Goal: Information Seeking & Learning: Understand process/instructions

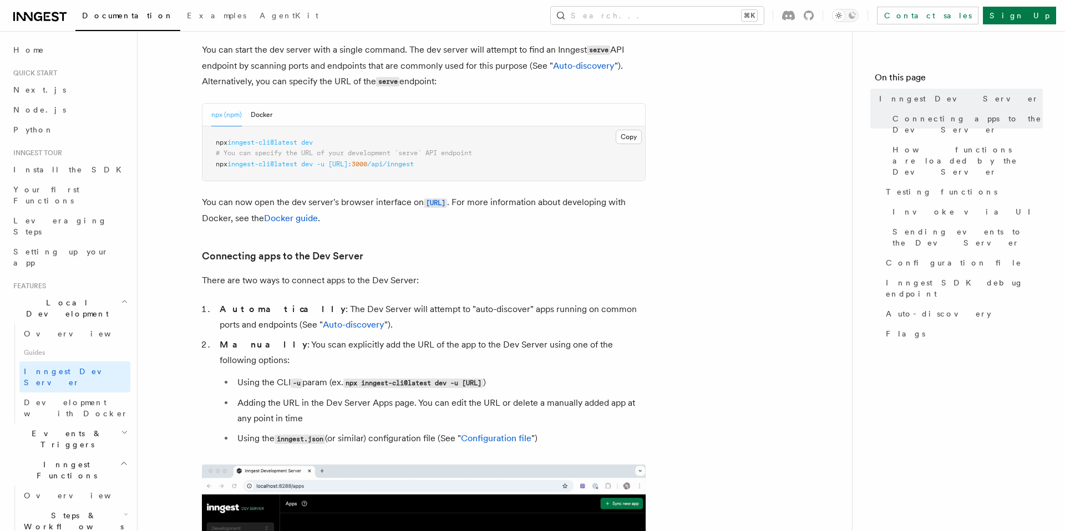
scroll to position [462, 0]
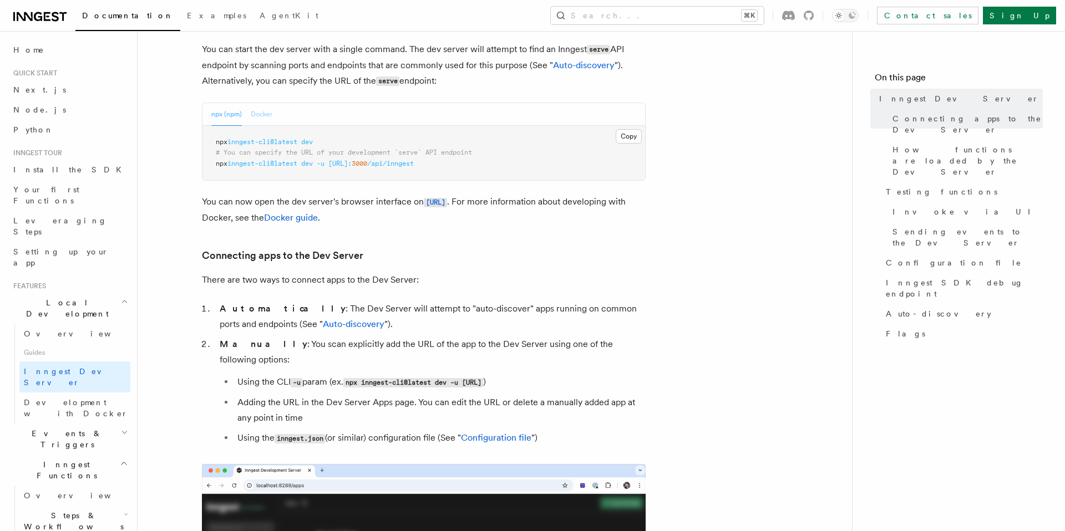
click at [254, 113] on button "Docker" at bounding box center [262, 114] width 22 height 23
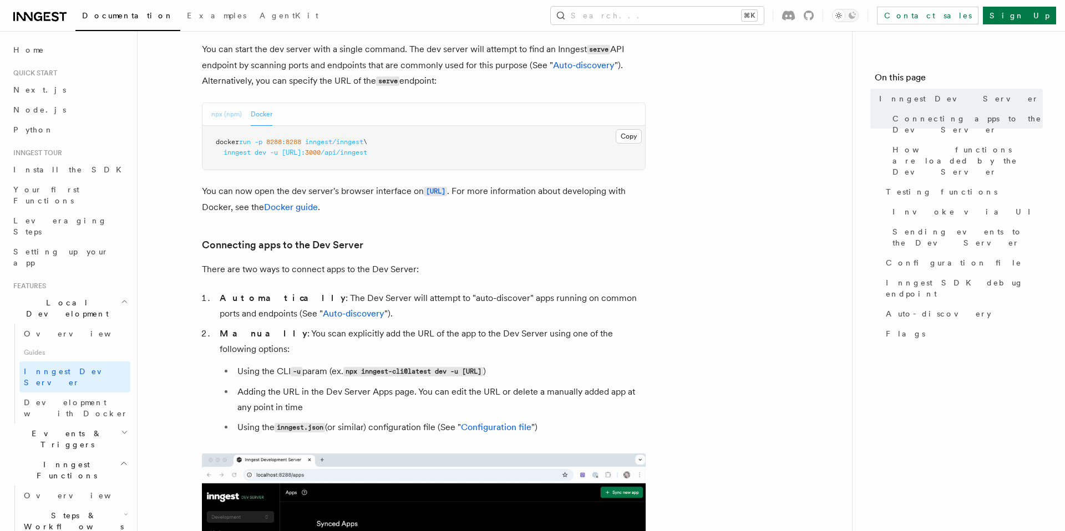
click at [226, 114] on button "npx (npm)" at bounding box center [226, 114] width 30 height 23
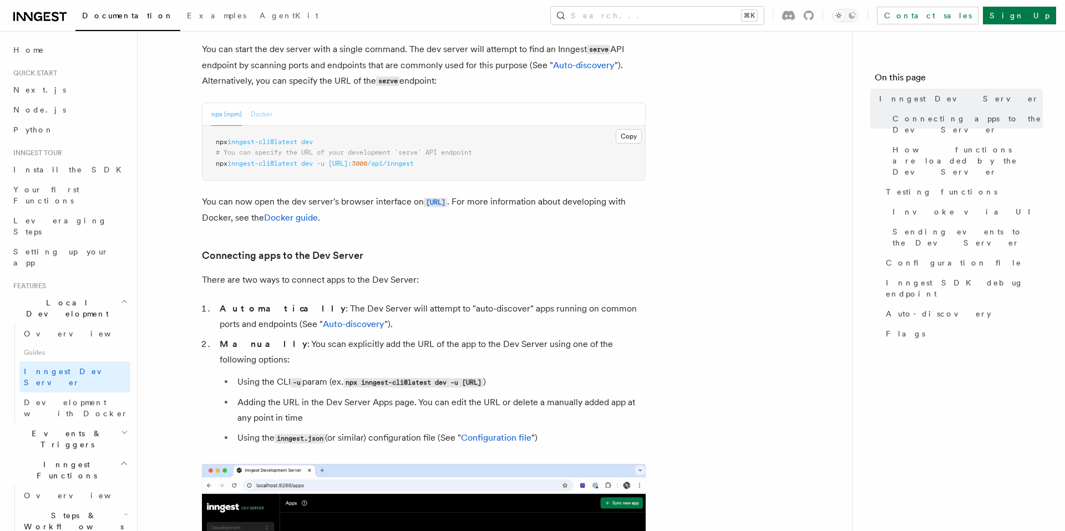
click at [265, 113] on button "Docker" at bounding box center [262, 114] width 22 height 23
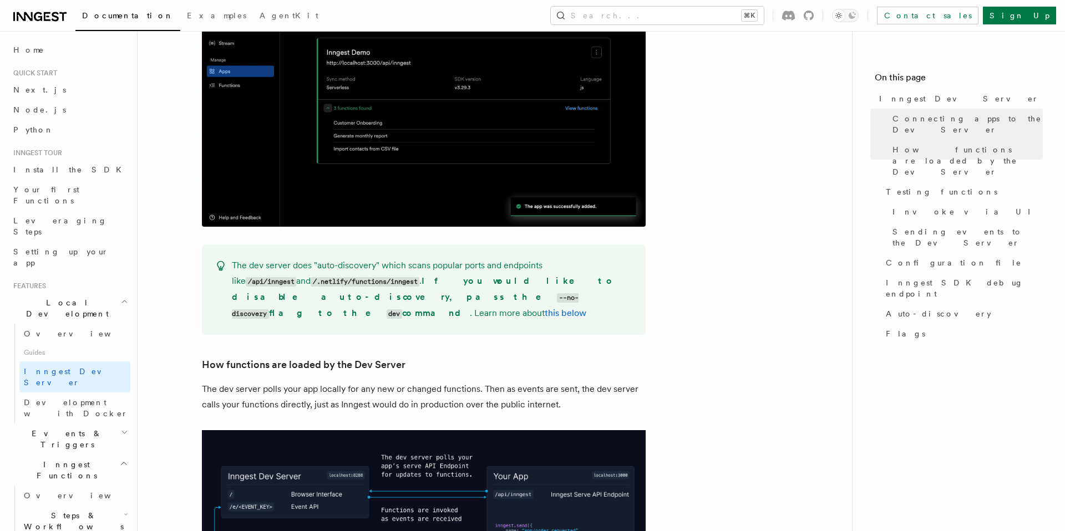
scroll to position [1019, 0]
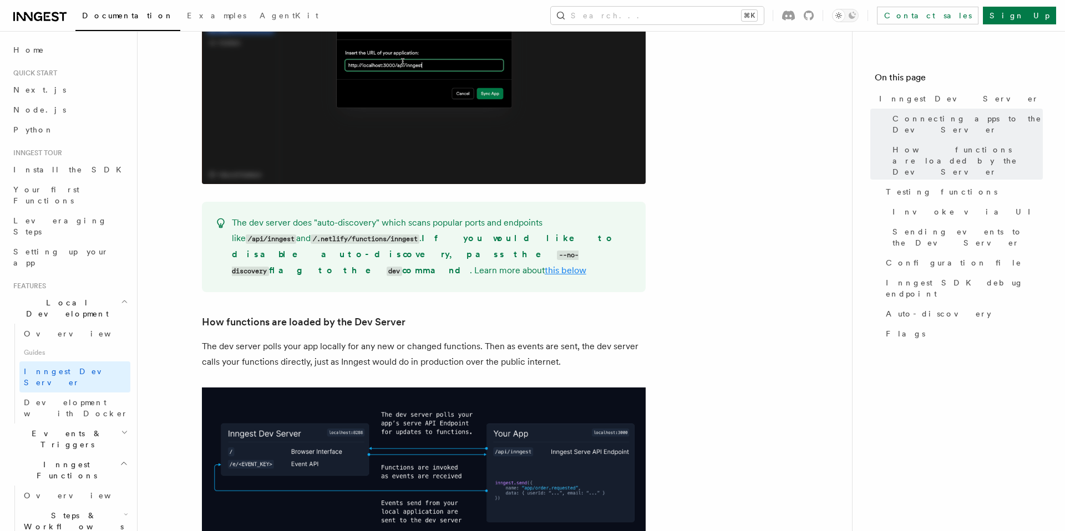
click at [545, 265] on link "this below" at bounding box center [566, 270] width 42 height 11
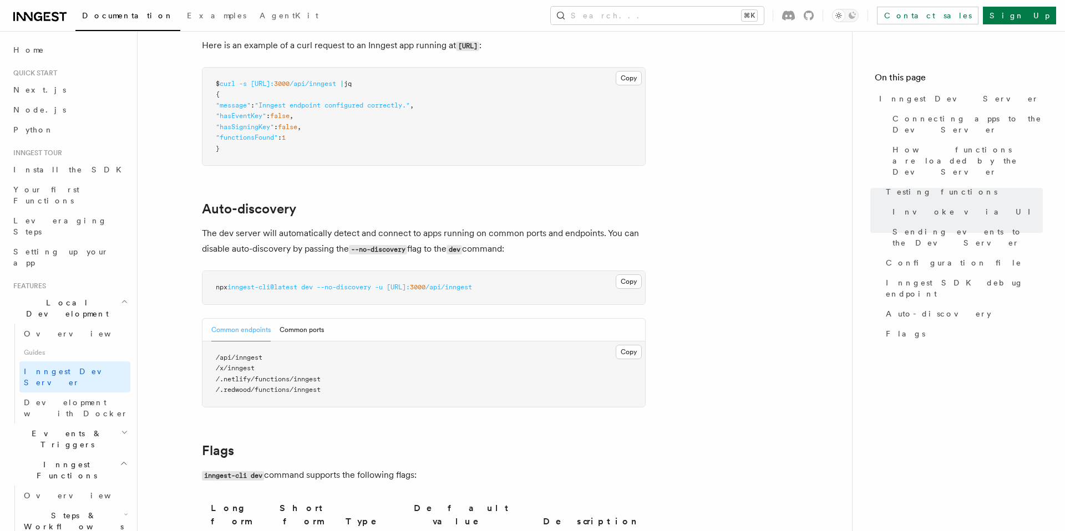
scroll to position [3395, 0]
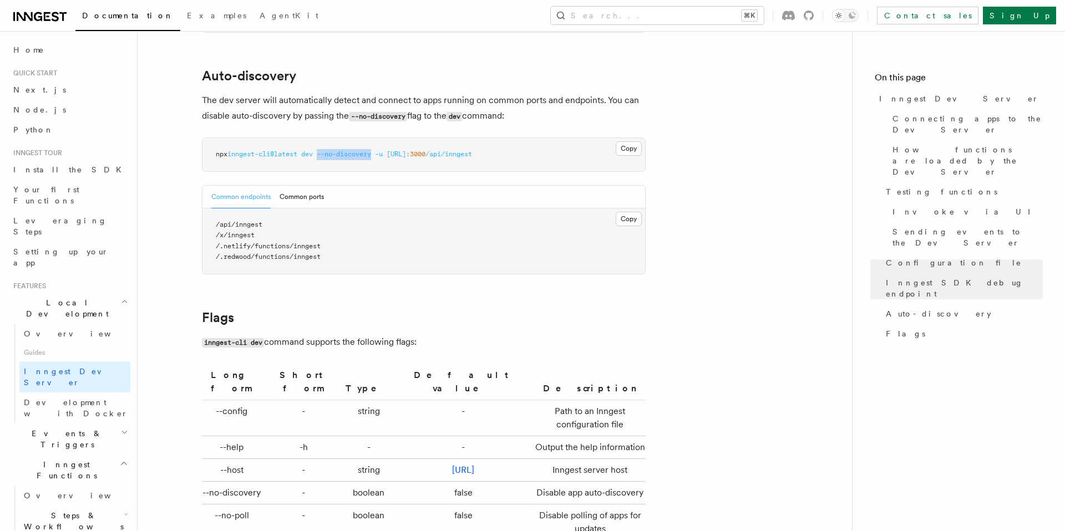
drag, startPoint x: 325, startPoint y: 139, endPoint x: 379, endPoint y: 140, distance: 53.8
click at [379, 150] on span "npx inngest-cli@latest dev --no-discovery -u [URL]: 3000 /api/inngest" at bounding box center [344, 154] width 256 height 8
copy span "--no-discovery"
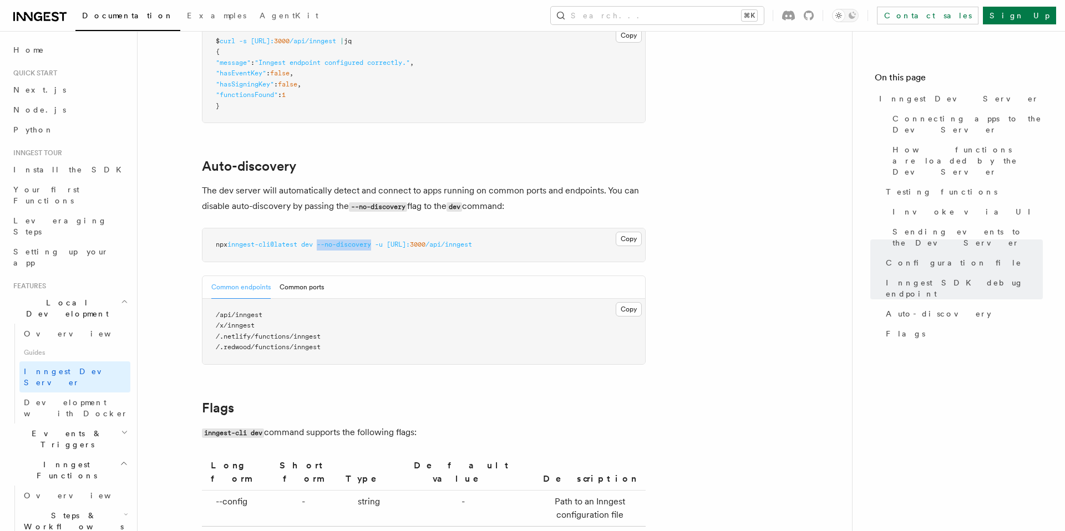
scroll to position [3301, 0]
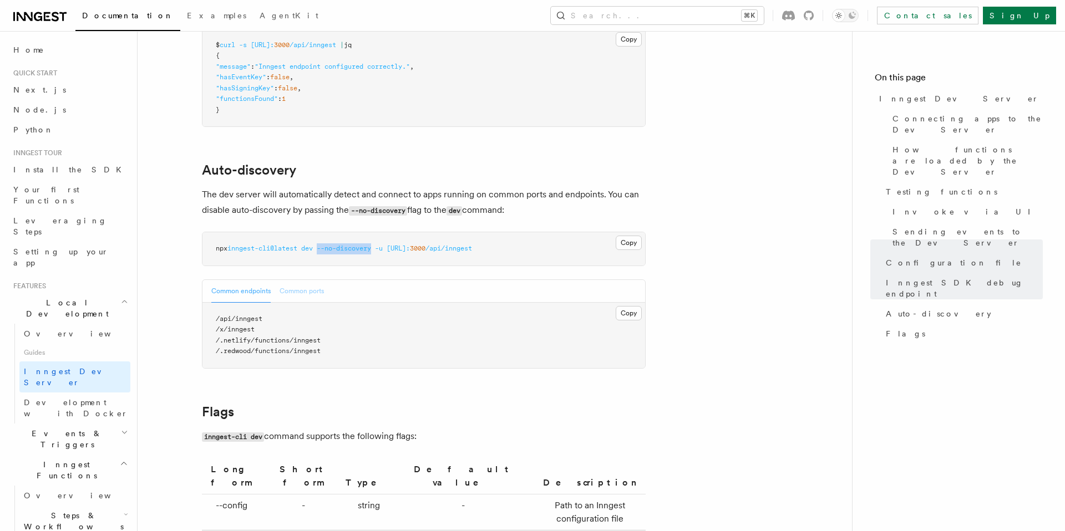
click at [306, 283] on button "Common ports" at bounding box center [301, 291] width 44 height 23
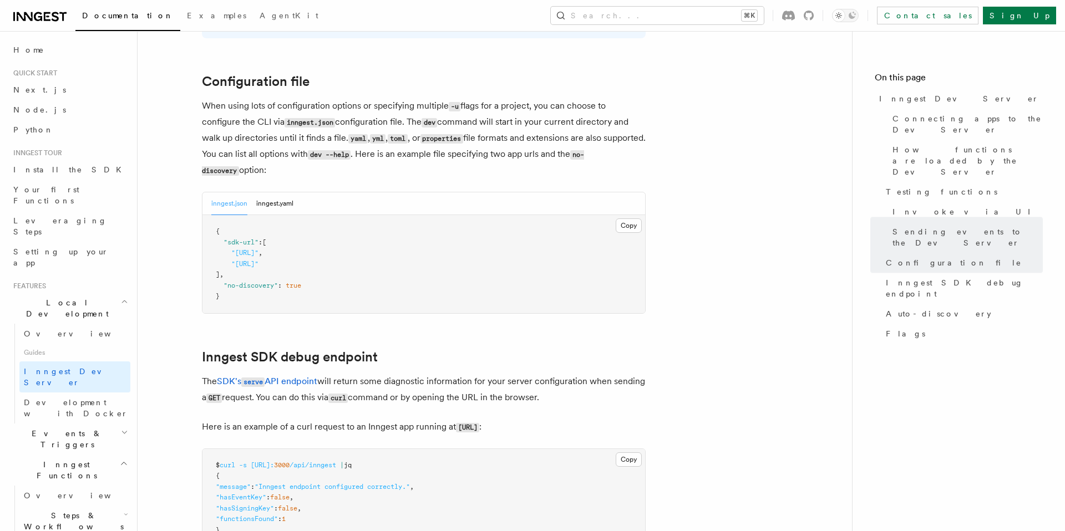
scroll to position [2879, 0]
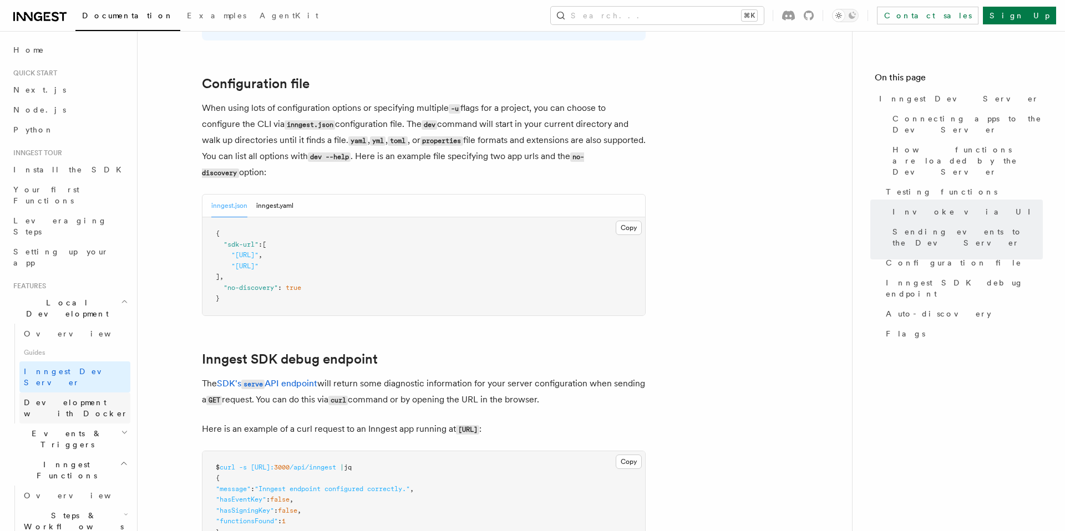
click at [90, 398] on span "Development with Docker" at bounding box center [76, 408] width 104 height 20
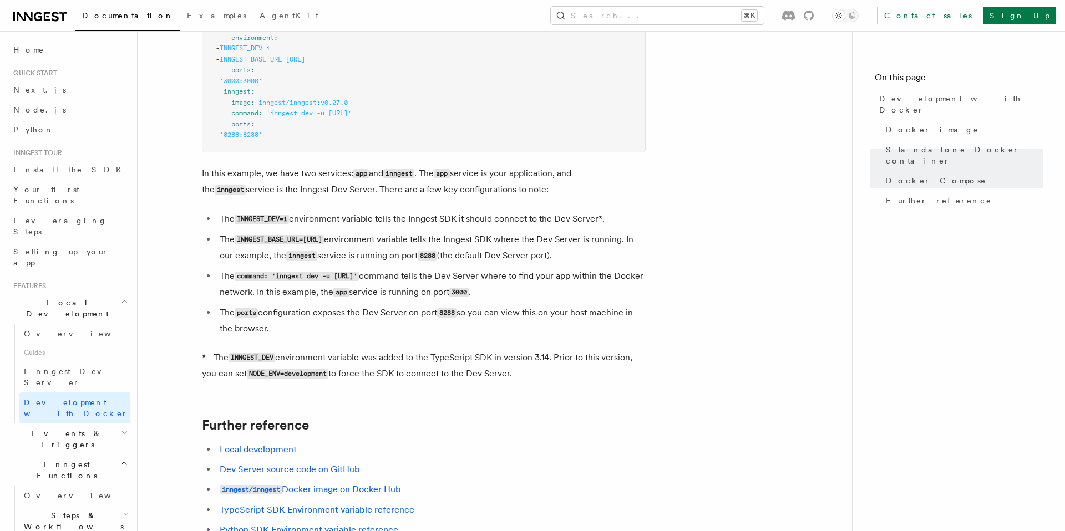
scroll to position [892, 0]
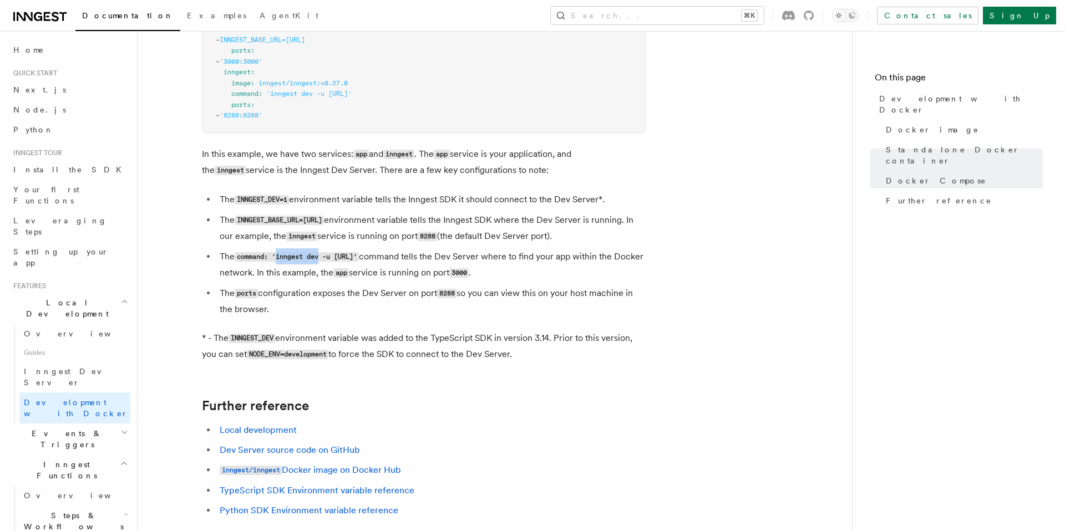
drag, startPoint x: 322, startPoint y: 256, endPoint x: 279, endPoint y: 257, distance: 42.7
click at [279, 257] on code "command: 'inngest dev -u [URL]'" at bounding box center [297, 256] width 124 height 9
copy code "inngest dev"
click at [417, 284] on ul "The INNGEST_DEV=1 environment variable tells the Inngest SDK it should connect …" at bounding box center [424, 254] width 444 height 125
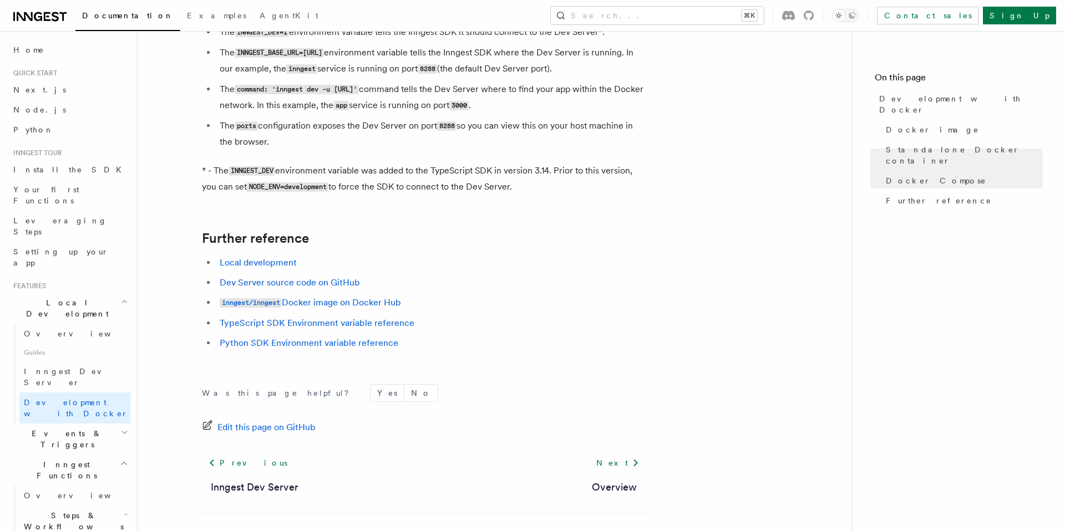
scroll to position [1072, 0]
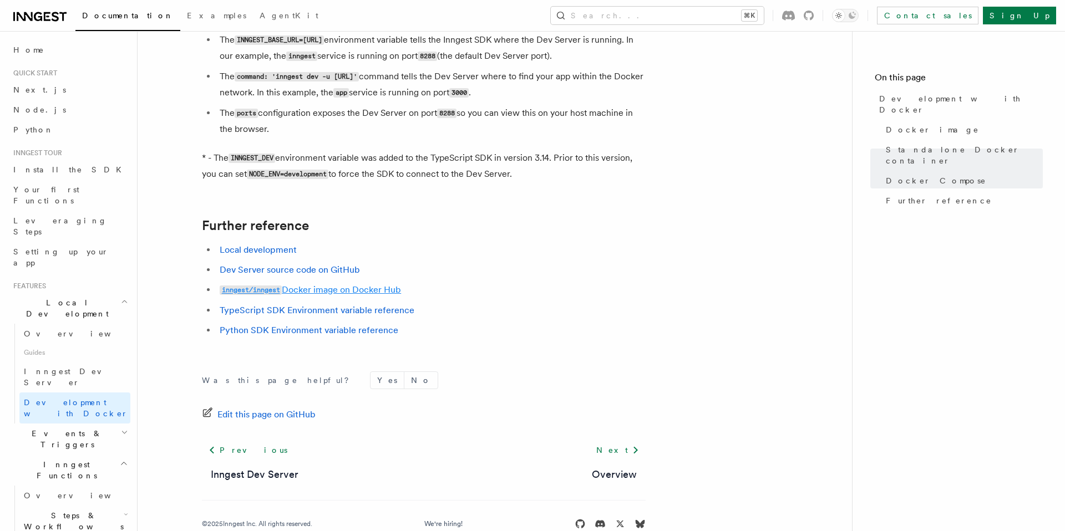
click at [388, 288] on link "inngest/inngest Docker image on Docker Hub" at bounding box center [310, 289] width 181 height 11
click at [451, 246] on li "Local development" at bounding box center [430, 250] width 429 height 16
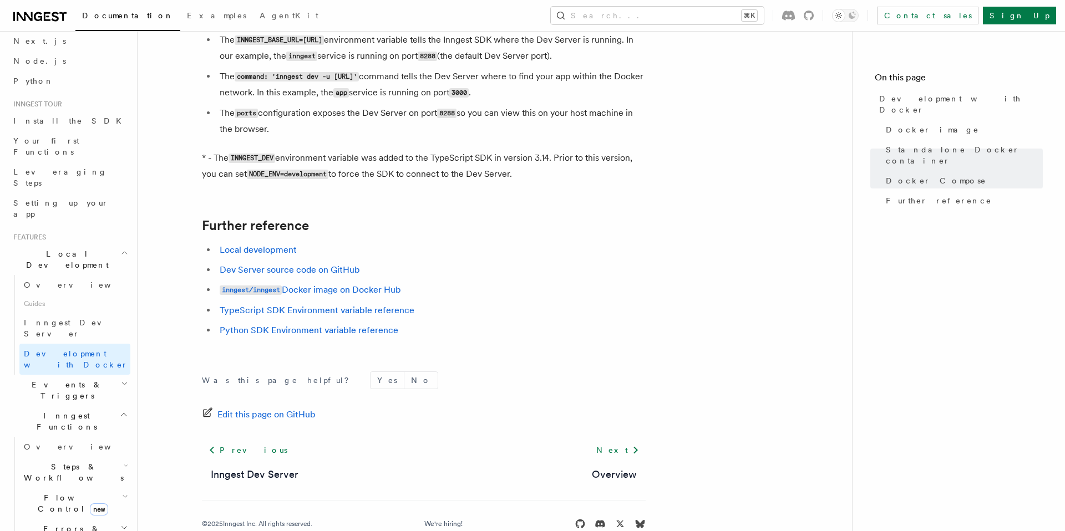
scroll to position [19, 0]
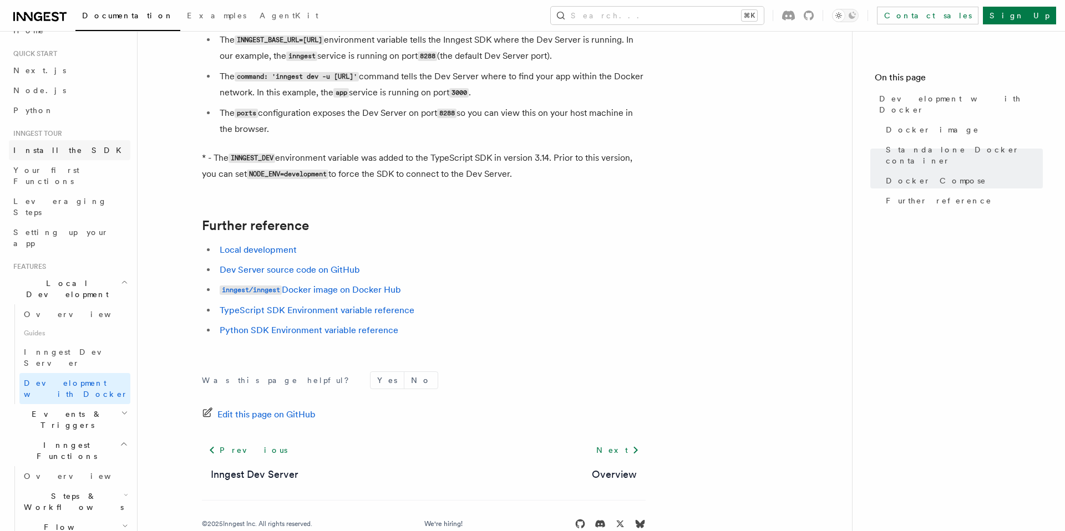
click at [57, 151] on span "Install the SDK" at bounding box center [70, 150] width 115 height 9
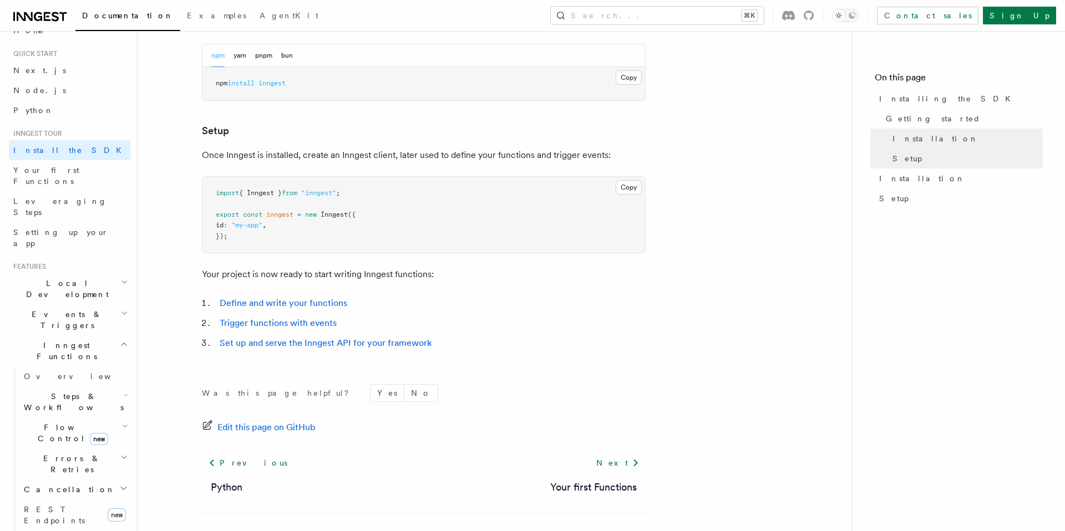
scroll to position [391, 0]
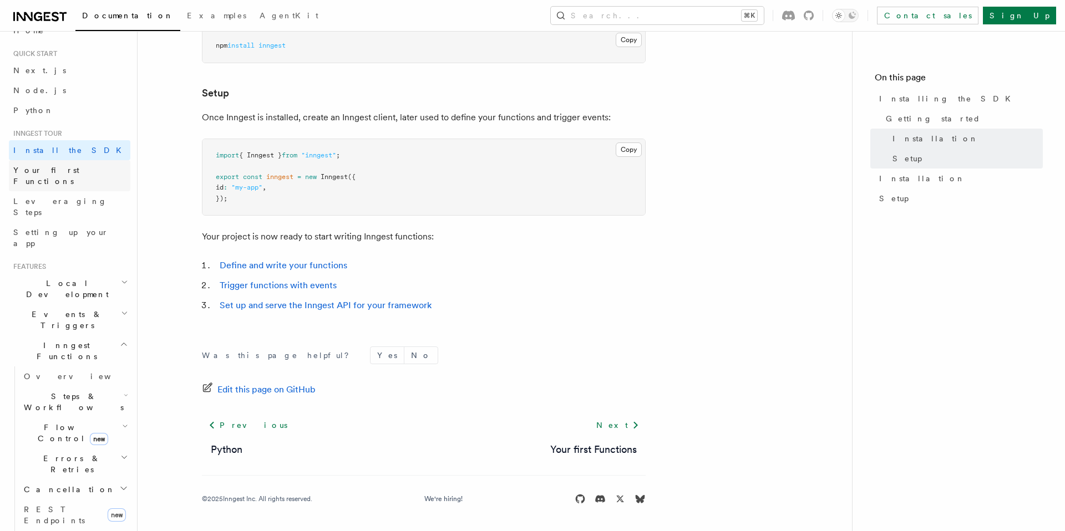
click at [73, 175] on span "Your first Functions" at bounding box center [71, 176] width 117 height 22
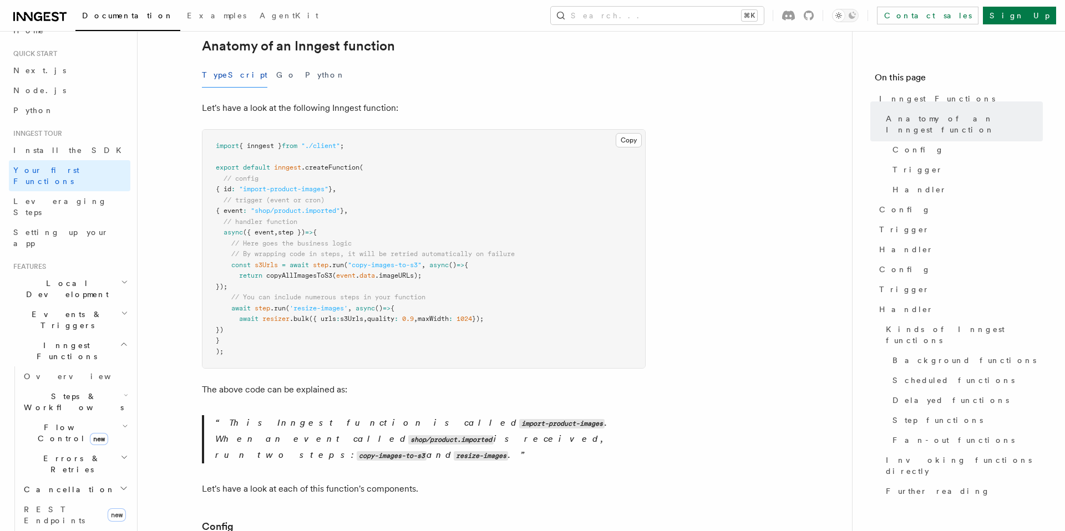
scroll to position [205, 0]
